Goal: Information Seeking & Learning: Learn about a topic

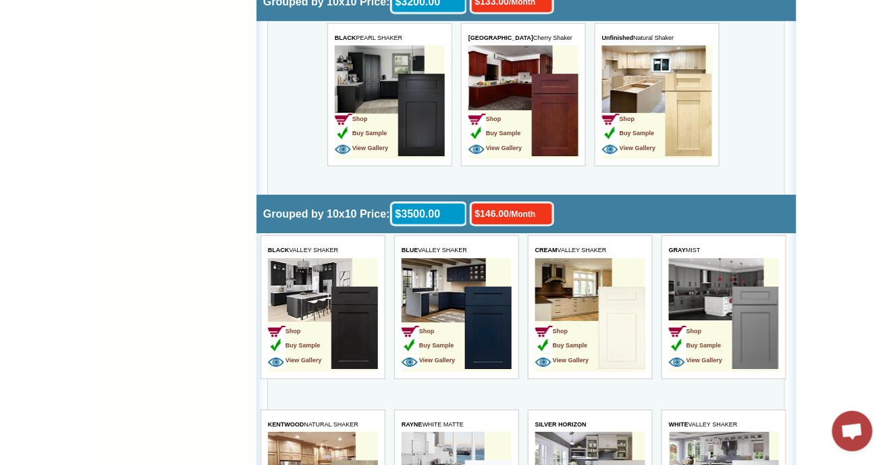
scroll to position [2442, 0]
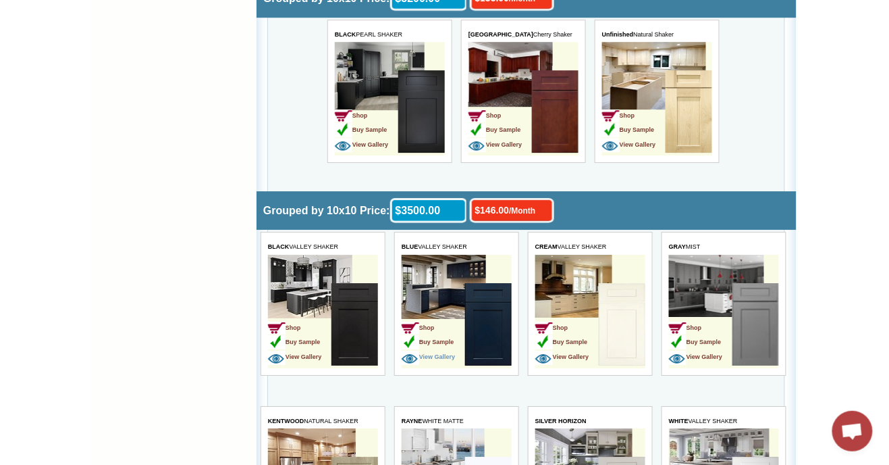
click at [414, 361] on img at bounding box center [410, 359] width 18 height 14
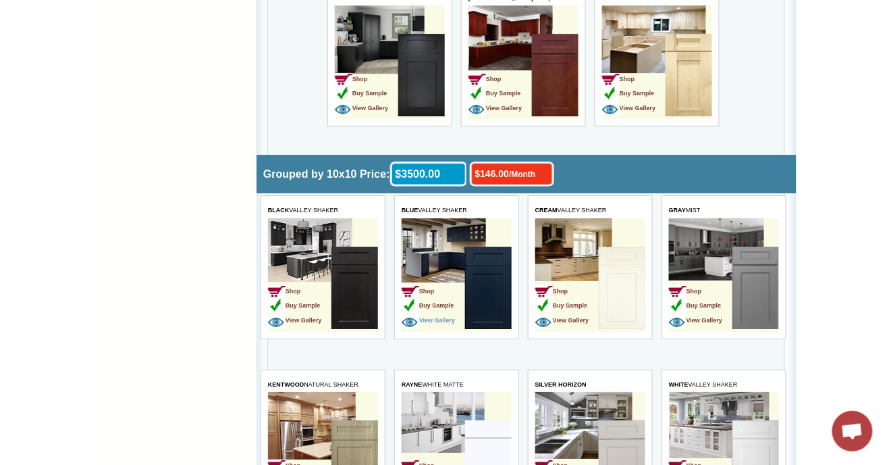
scroll to position [2485, 0]
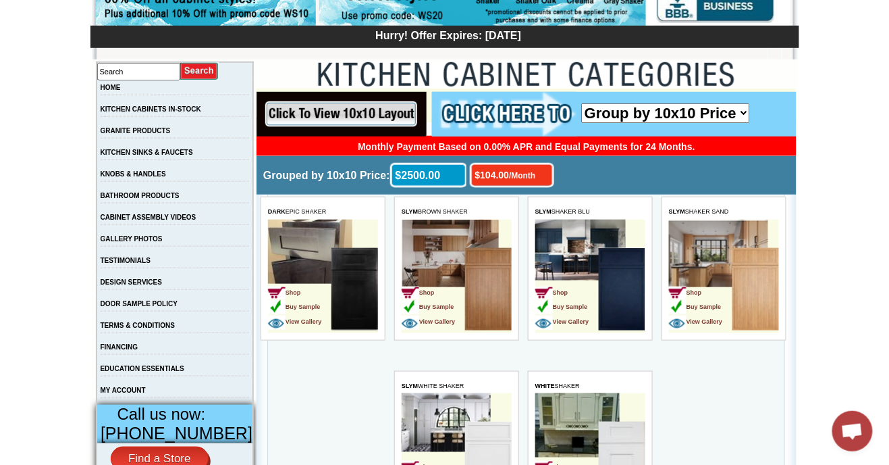
scroll to position [199, 0]
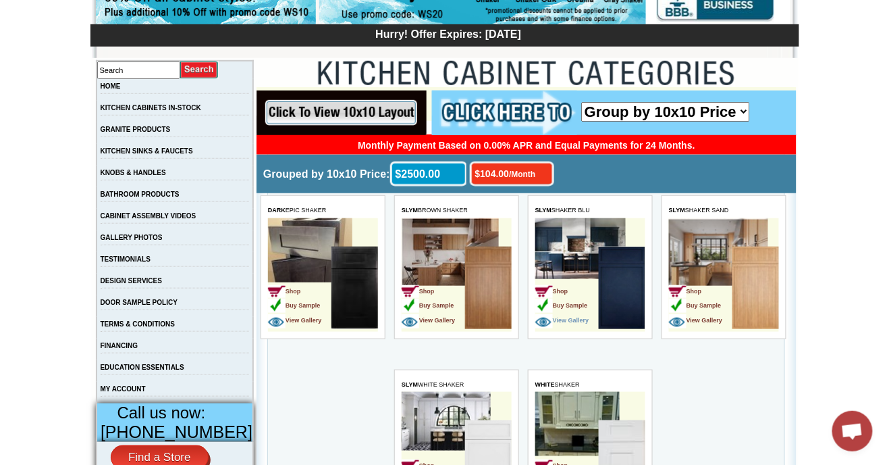
click at [555, 321] on span "View Gallery" at bounding box center [561, 319] width 53 height 7
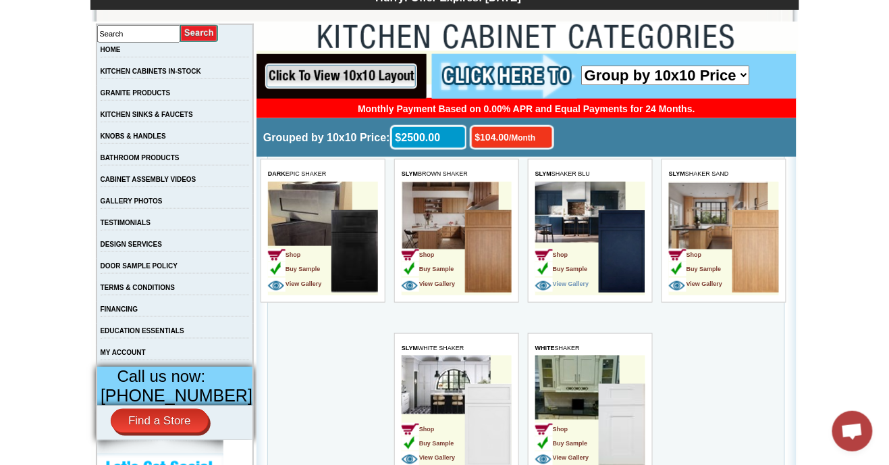
scroll to position [242, 0]
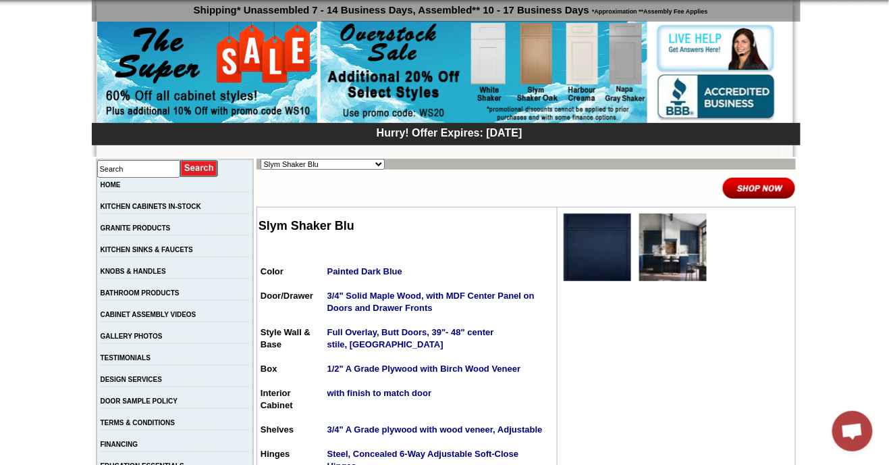
scroll to position [103, 0]
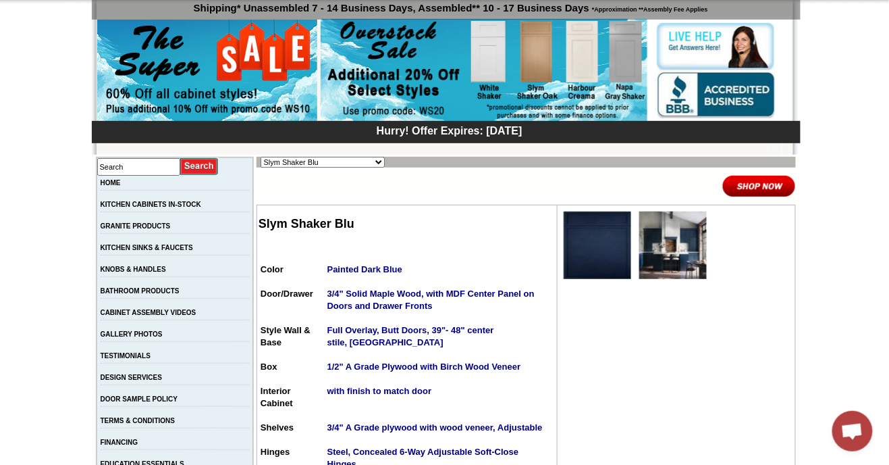
click at [658, 254] on img at bounding box center [673, 245] width 68 height 68
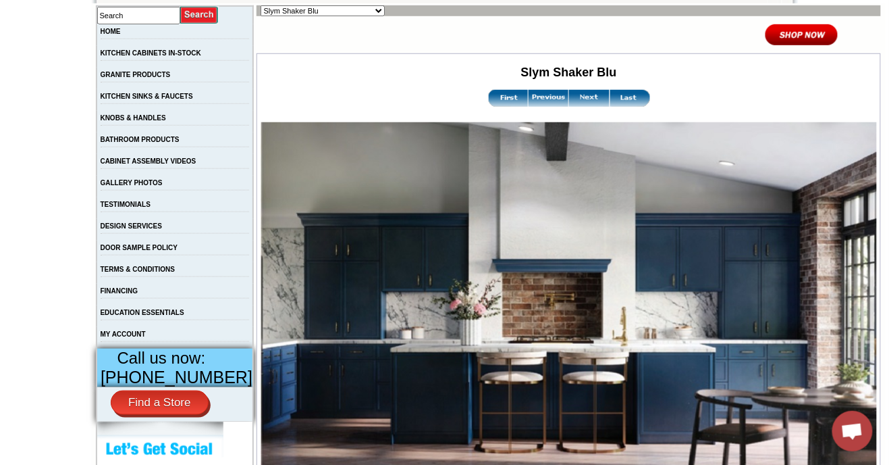
scroll to position [249, 0]
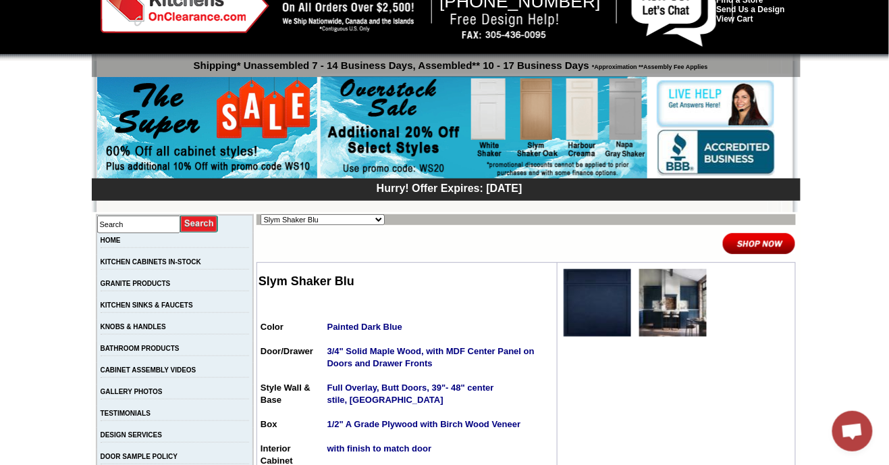
scroll to position [43, 0]
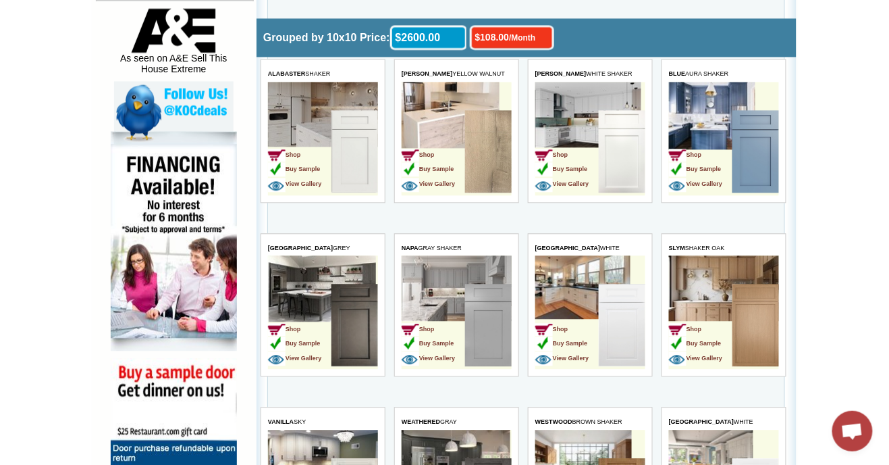
scroll to position [723, 0]
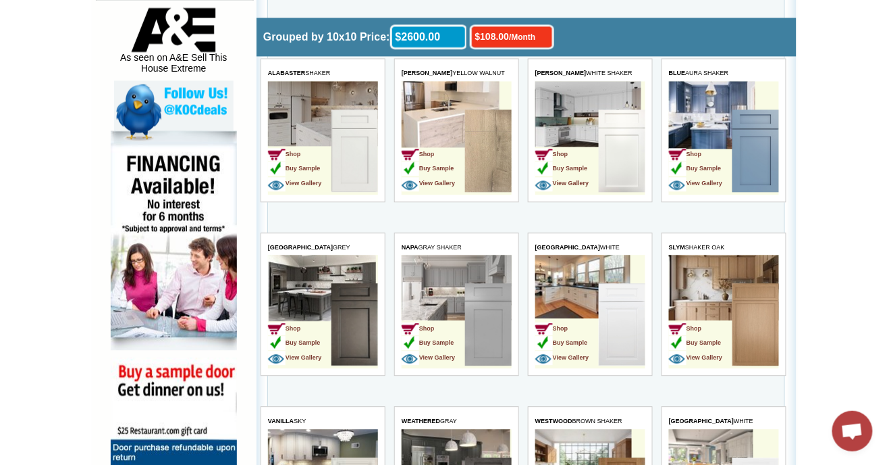
click at [447, 323] on td "Shop Buy Sample View Gallery" at bounding box center [432, 326] width 63 height 85
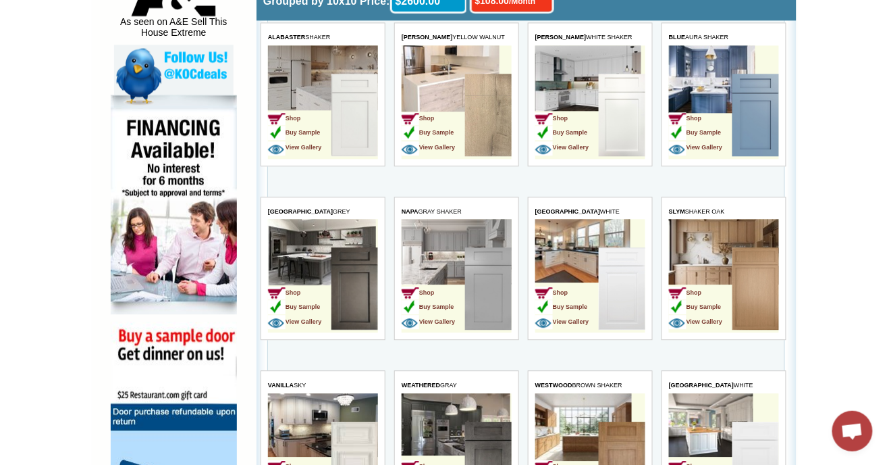
scroll to position [766, 0]
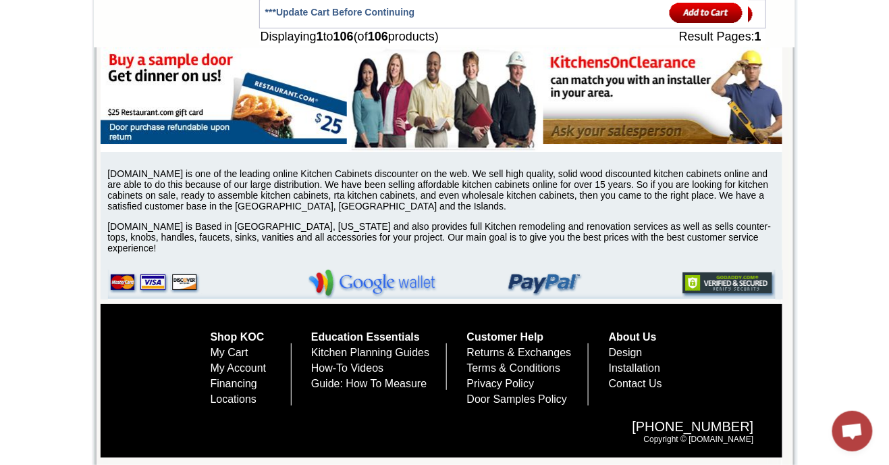
scroll to position [5464, 0]
click at [328, 358] on link "Kitchen Planning Guides" at bounding box center [370, 351] width 118 height 11
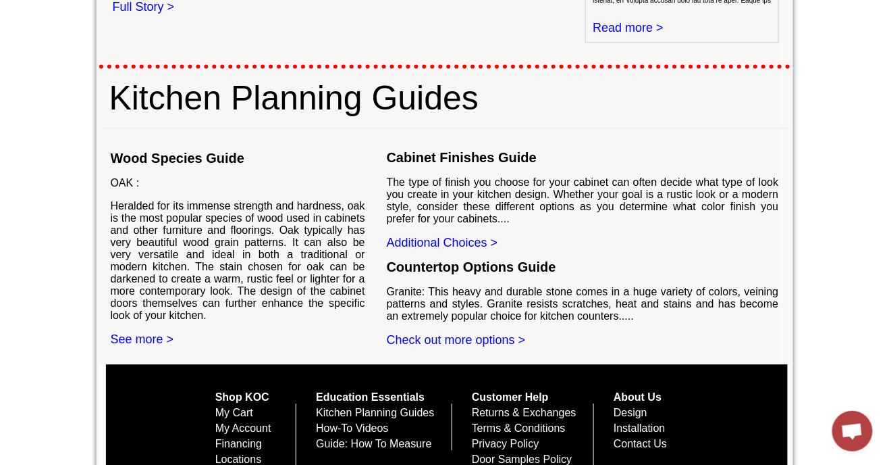
scroll to position [749, 0]
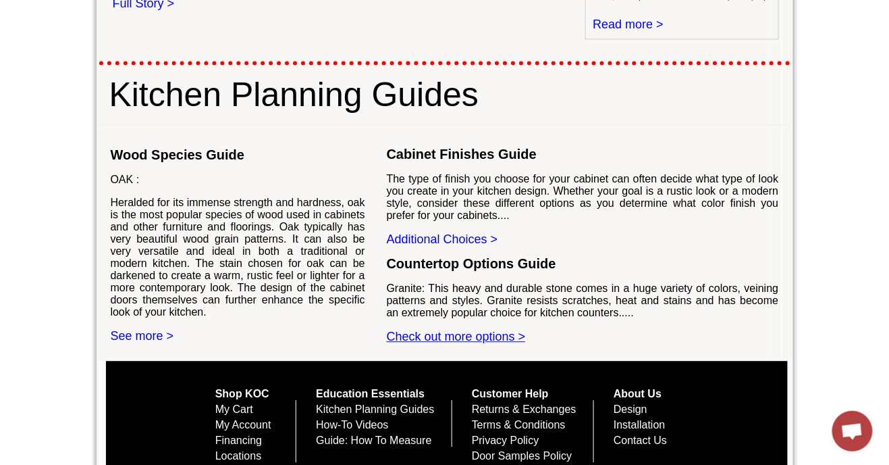
click at [502, 330] on link "Check out more options >" at bounding box center [456, 337] width 139 height 14
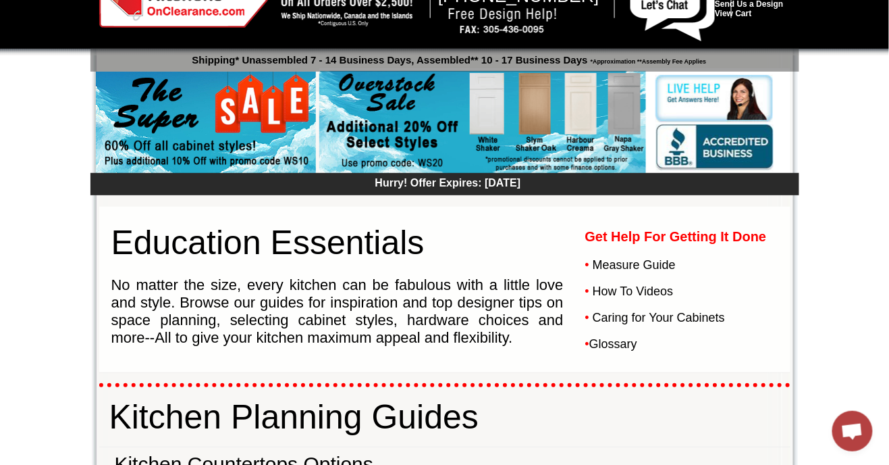
scroll to position [0, 0]
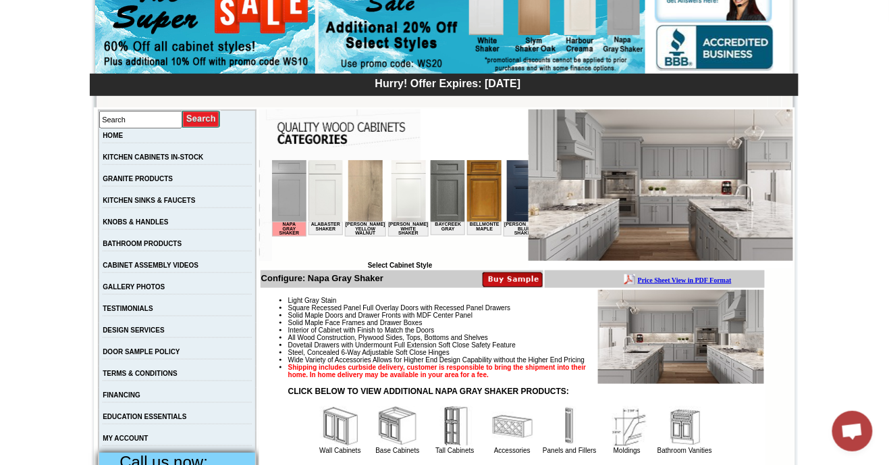
scroll to position [154, 0]
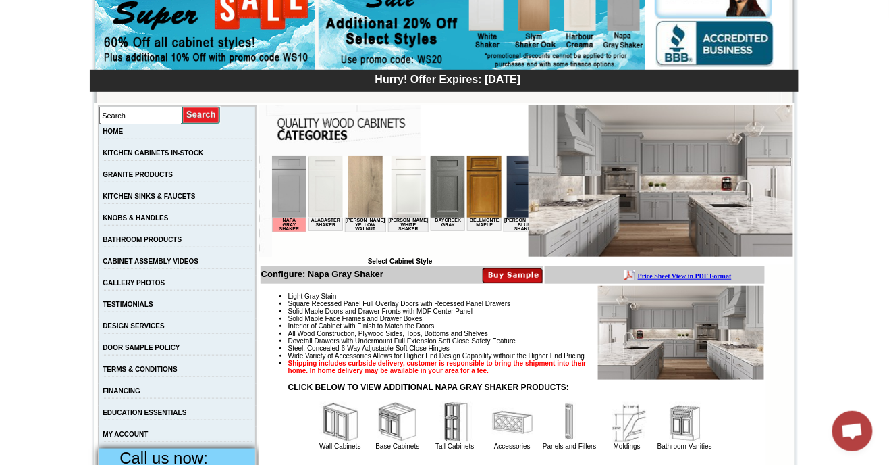
click at [514, 186] on img at bounding box center [523, 185] width 34 height 61
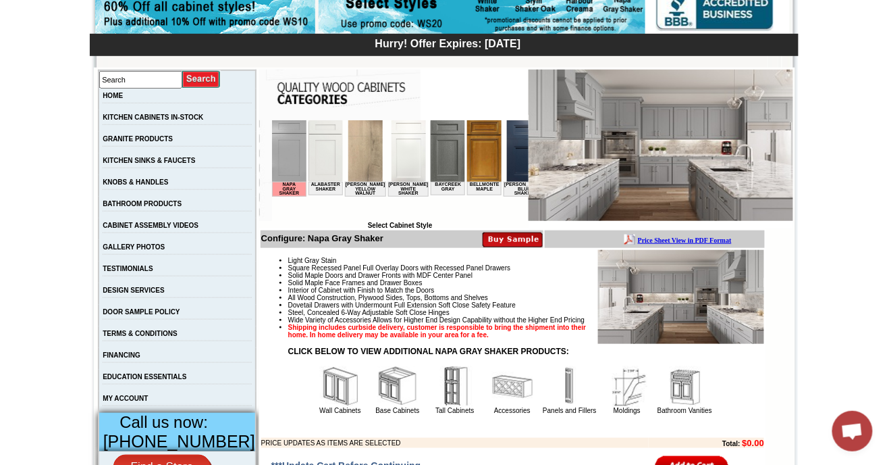
scroll to position [197, 0]
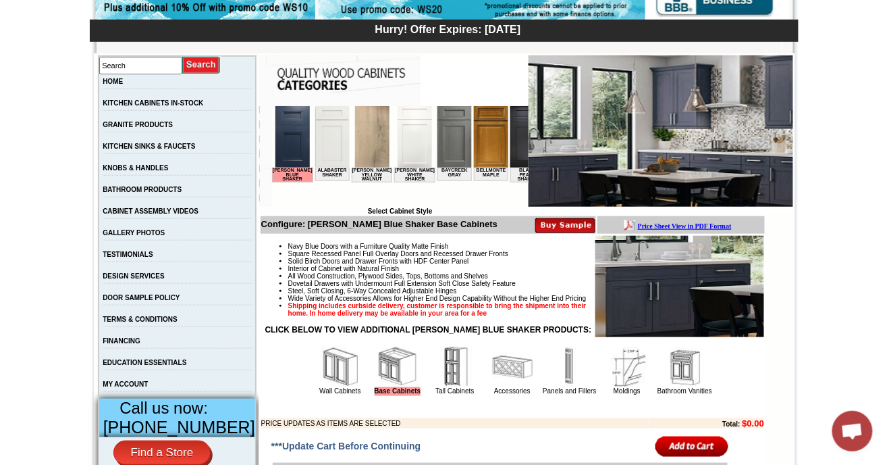
click at [649, 135] on img at bounding box center [661, 130] width 265 height 151
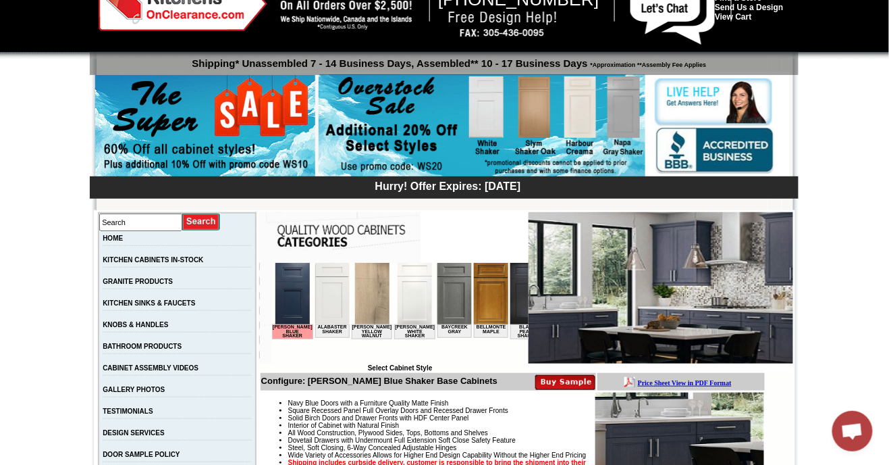
scroll to position [51, 0]
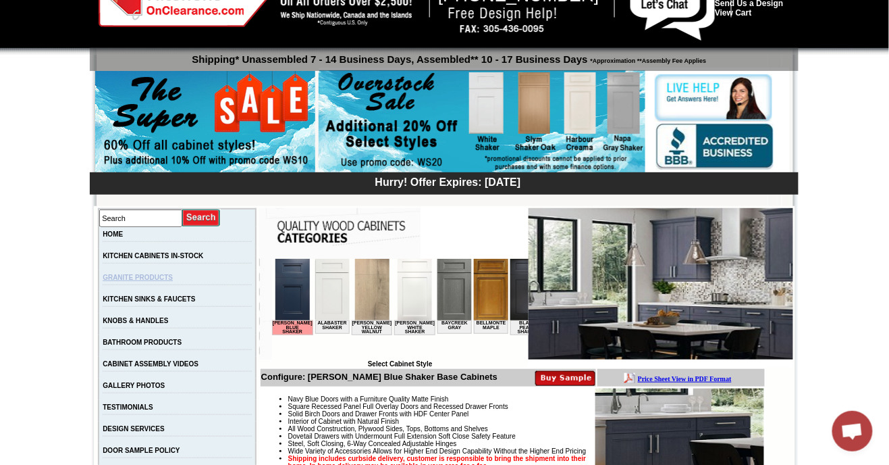
click at [135, 281] on link "GRANITE PRODUCTS" at bounding box center [138, 276] width 70 height 7
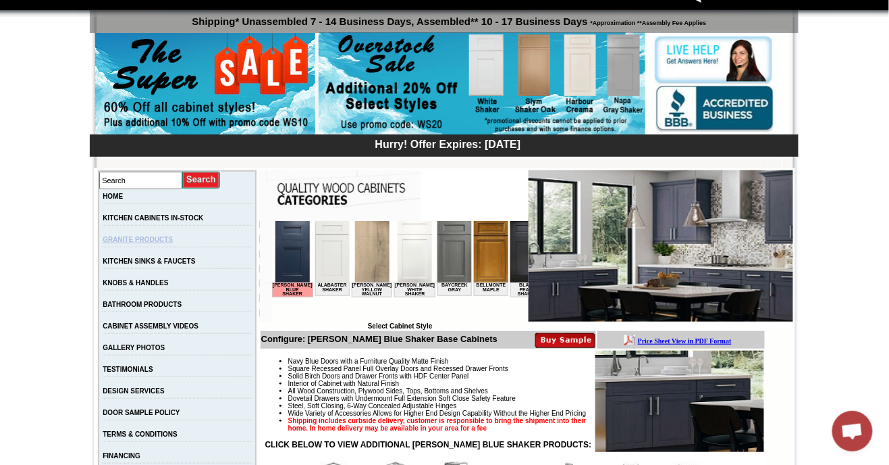
scroll to position [95, 0]
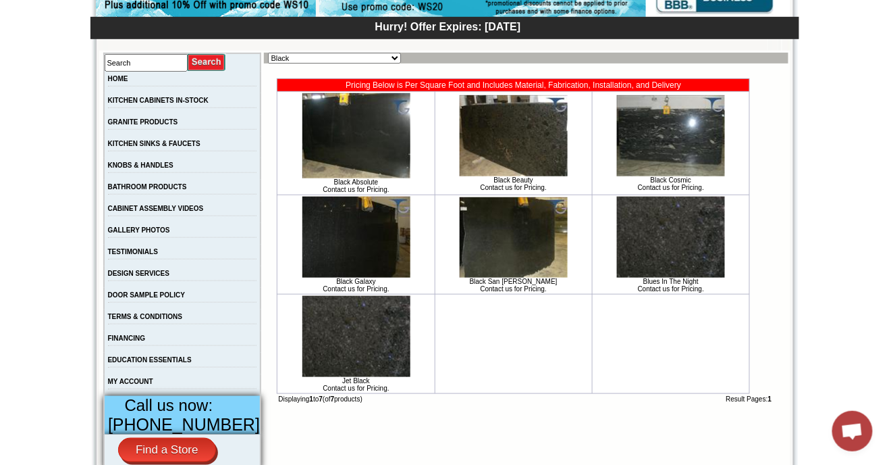
scroll to position [199, 0]
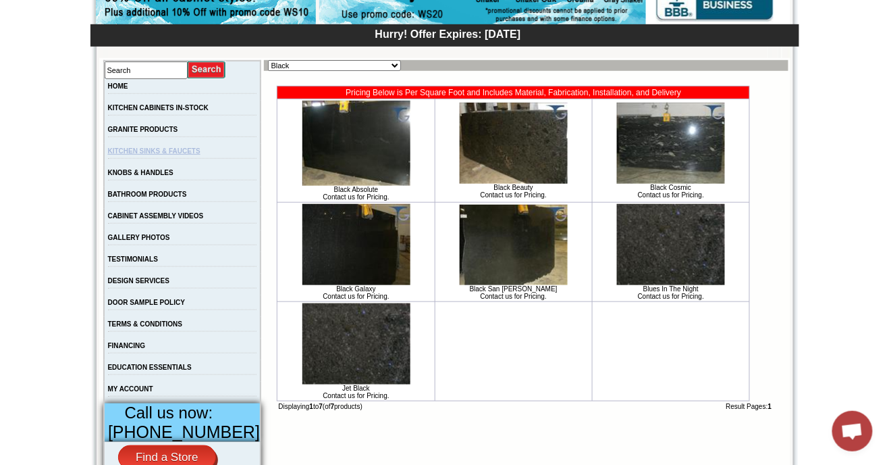
click at [128, 153] on link "KITCHEN SINKS & FAUCETS" at bounding box center [154, 150] width 93 height 7
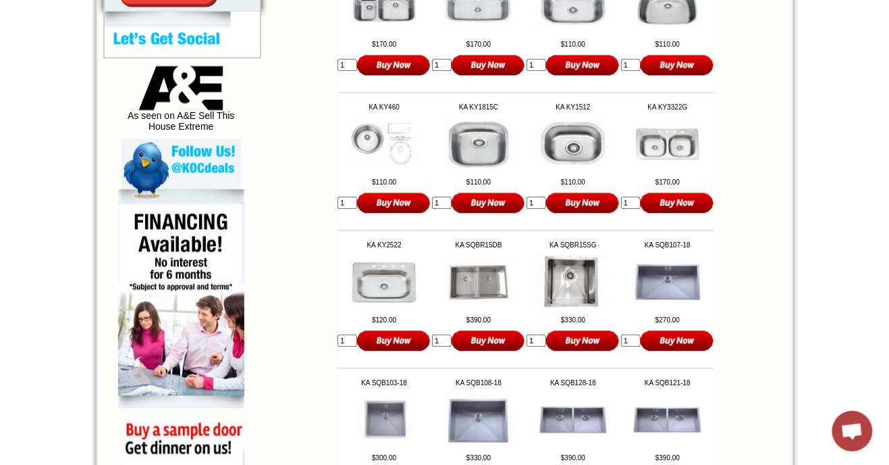
scroll to position [667, 0]
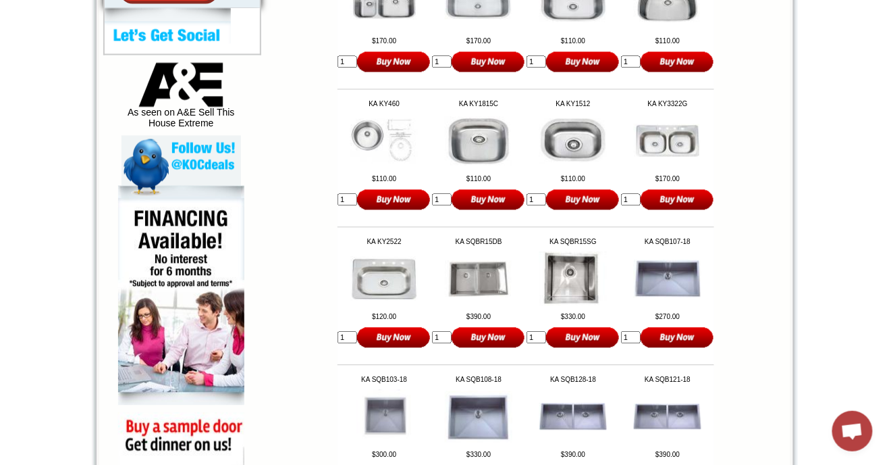
click at [233, 334] on img at bounding box center [181, 295] width 126 height 219
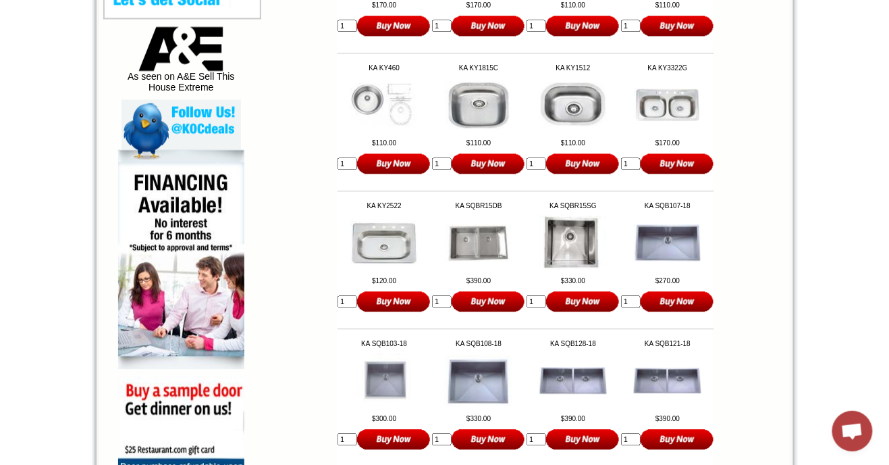
scroll to position [710, 0]
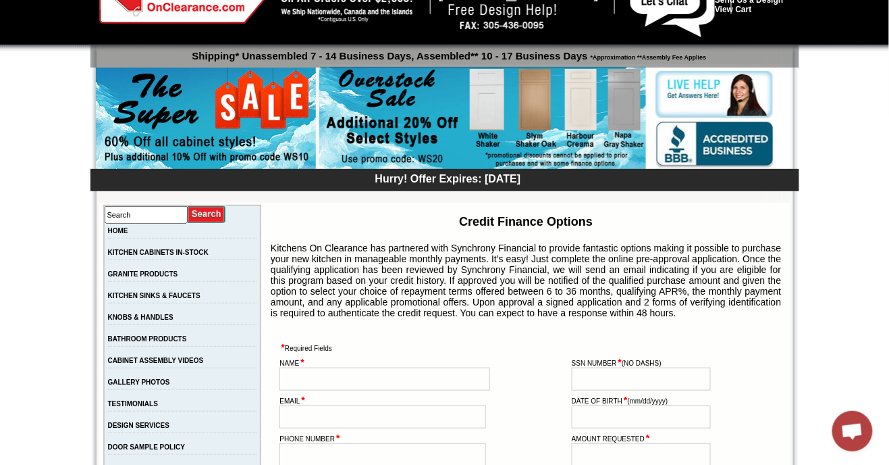
scroll to position [55, 0]
click at [145, 319] on link "KNOBS & HANDLES" at bounding box center [141, 316] width 66 height 7
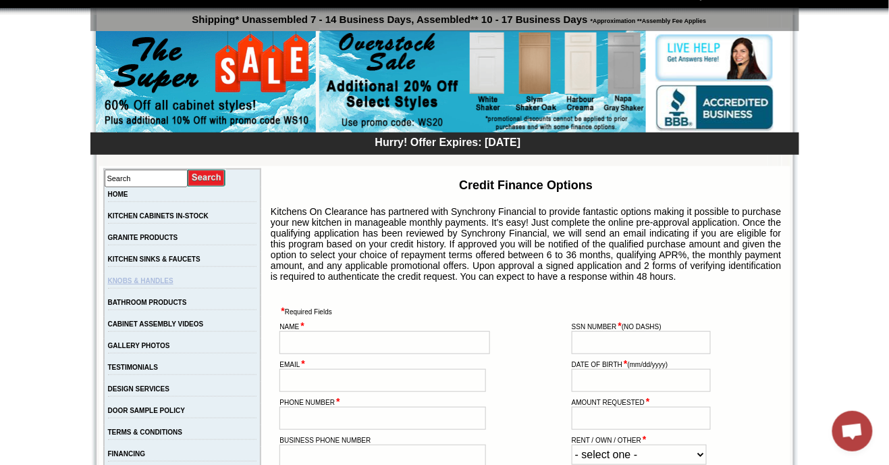
scroll to position [98, 0]
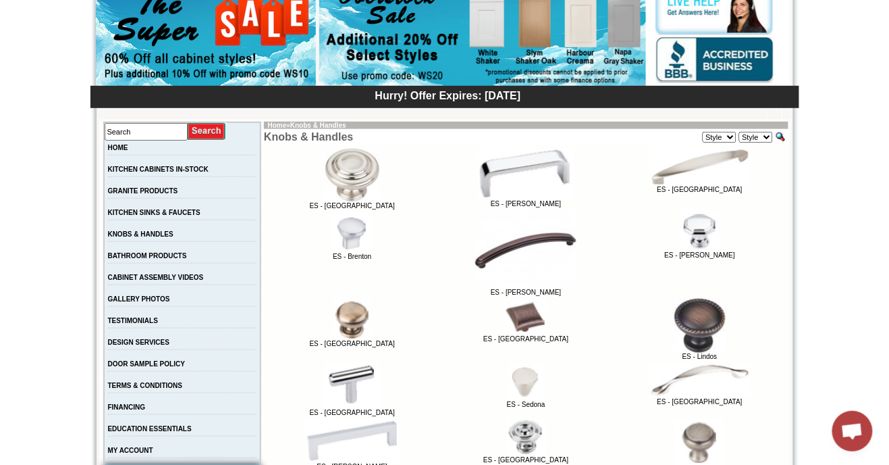
scroll to position [138, 0]
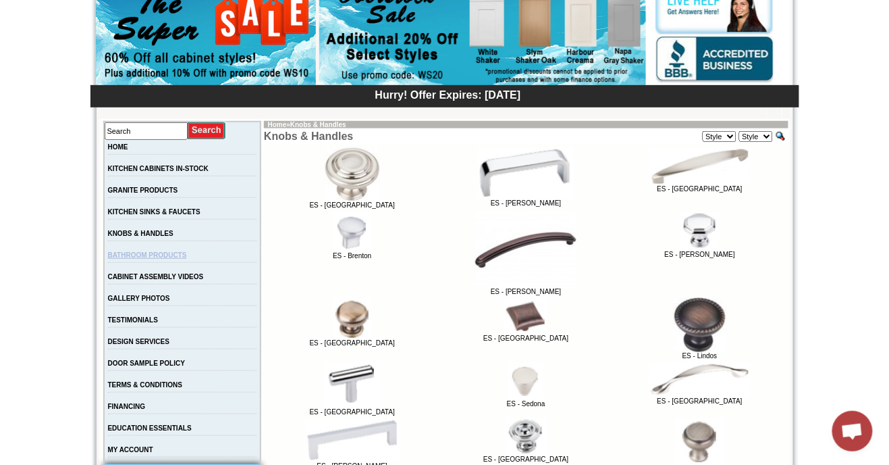
click at [139, 255] on link "BATHROOM PRODUCTS" at bounding box center [147, 254] width 79 height 7
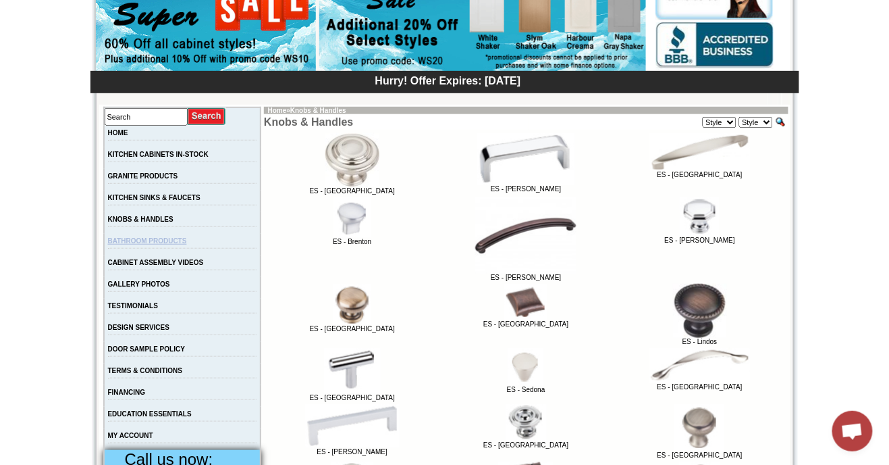
scroll to position [182, 0]
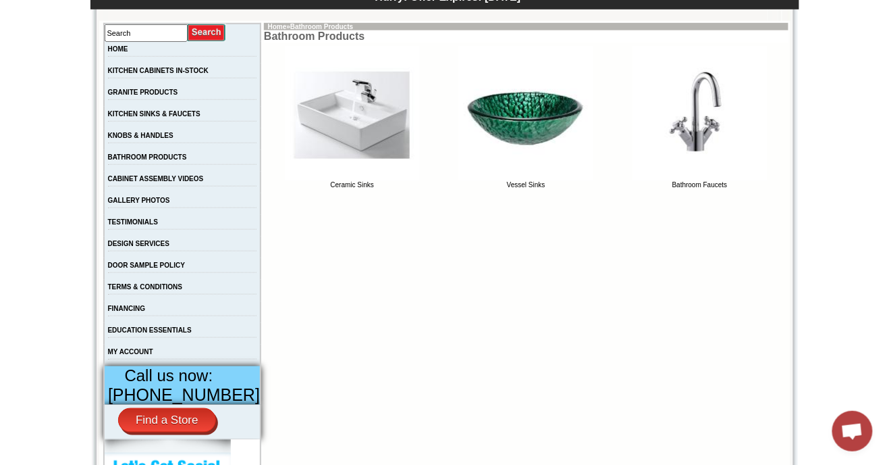
scroll to position [236, 0]
click at [130, 202] on link "GALLERY PHOTOS" at bounding box center [139, 200] width 62 height 7
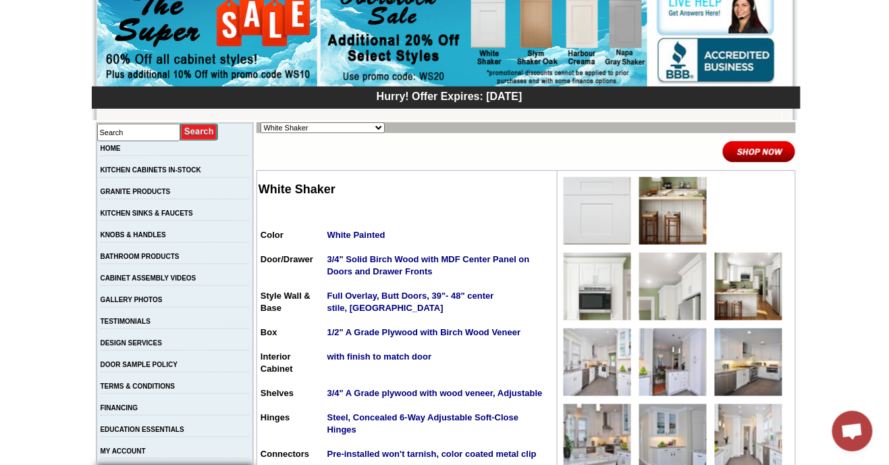
scroll to position [138, 0]
